Goal: Information Seeking & Learning: Check status

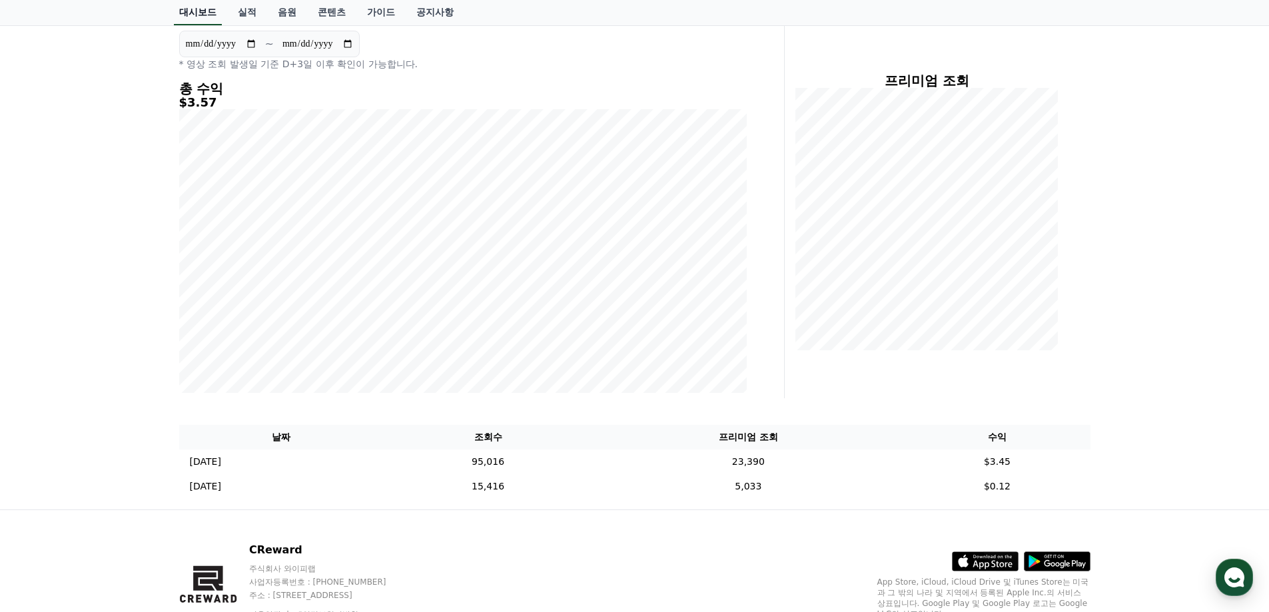
click at [198, 13] on link "대시보드" at bounding box center [198, 12] width 48 height 25
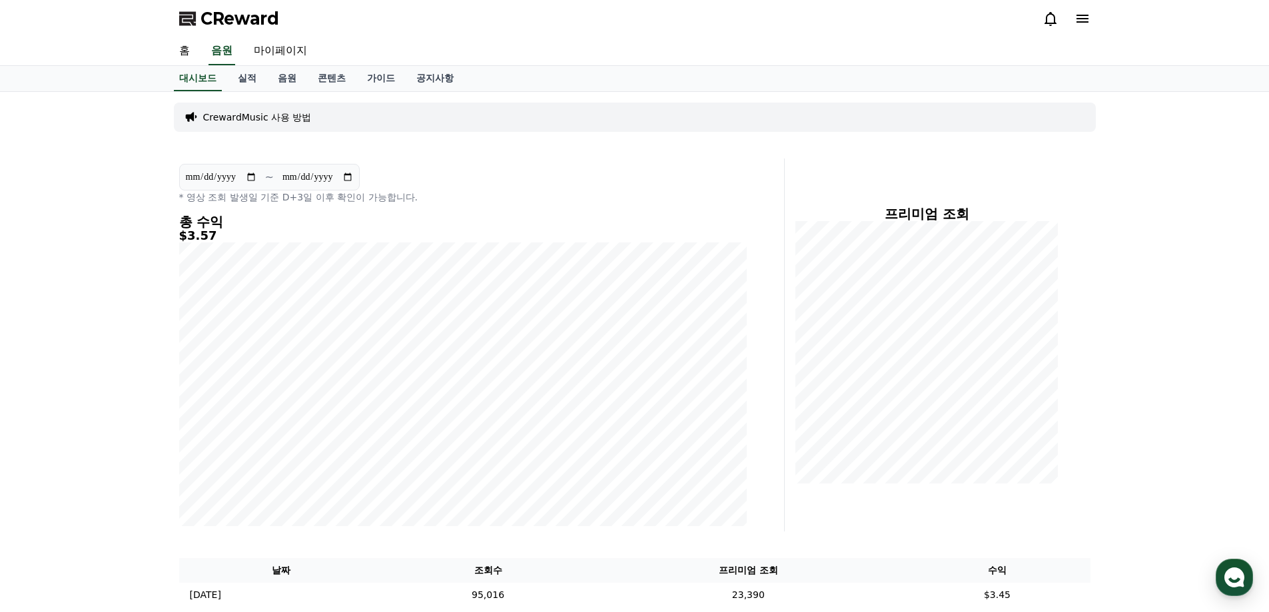
scroll to position [67, 0]
click at [1041, 21] on div "CReward 1" at bounding box center [635, 18] width 933 height 37
click at [1052, 20] on icon at bounding box center [1051, 19] width 16 height 16
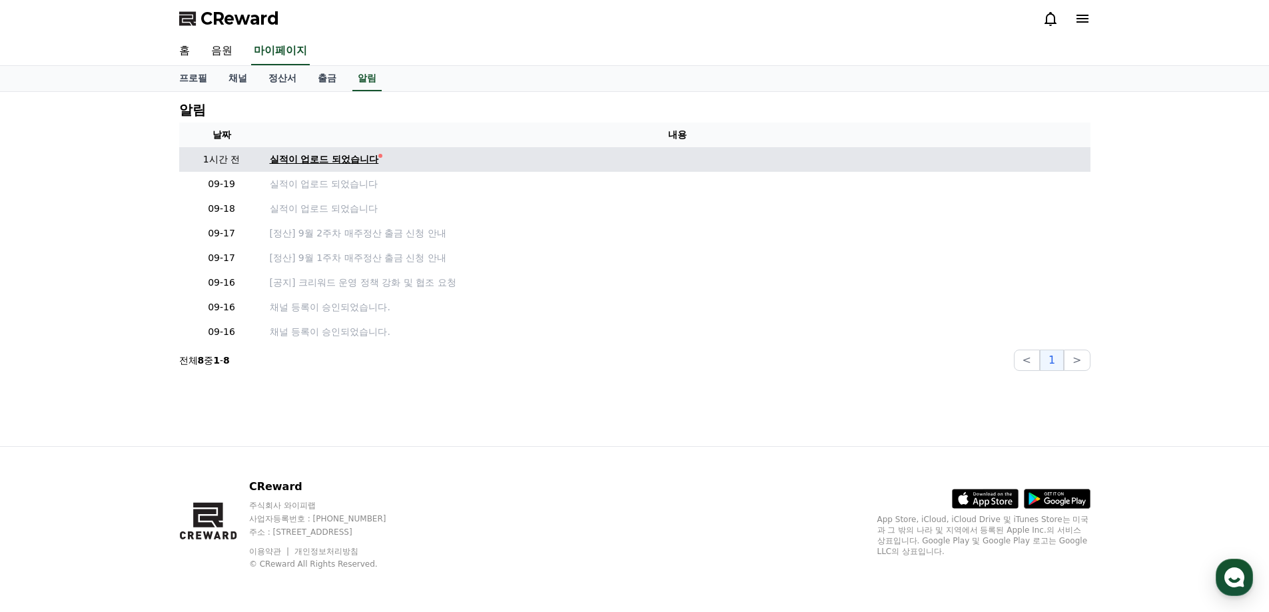
click at [340, 159] on div "실적이 업로드 되었습니다" at bounding box center [324, 160] width 109 height 14
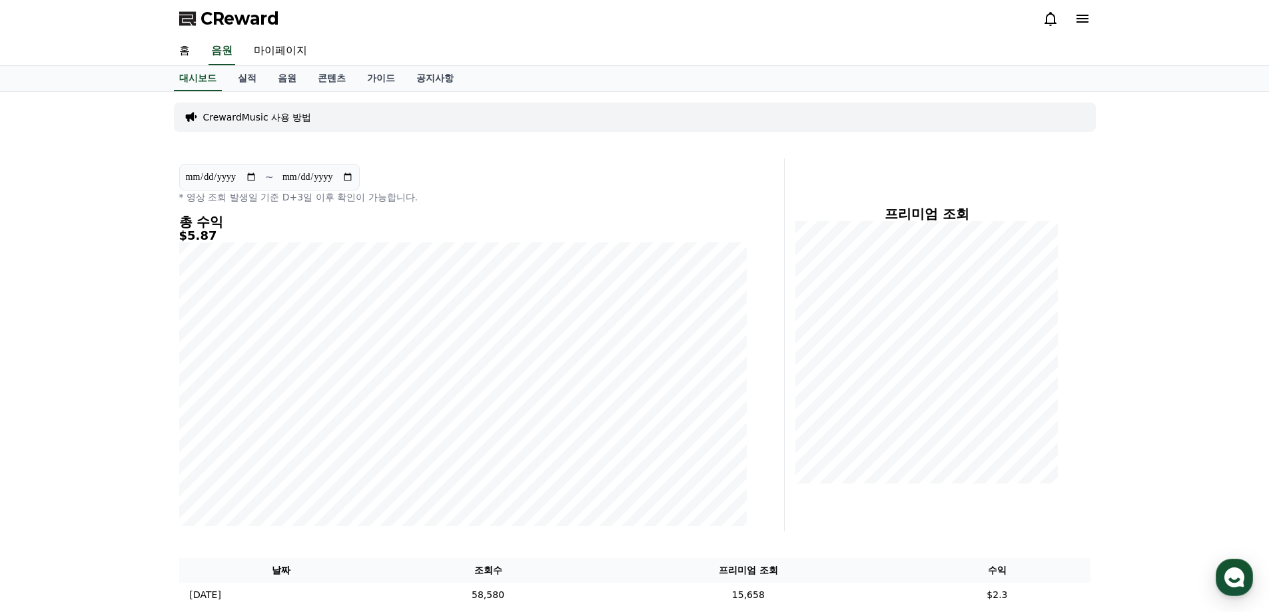
drag, startPoint x: 102, startPoint y: 121, endPoint x: 437, endPoint y: 21, distance: 349.5
click at [103, 120] on div "**********" at bounding box center [634, 380] width 1269 height 576
